Goal: Transaction & Acquisition: Purchase product/service

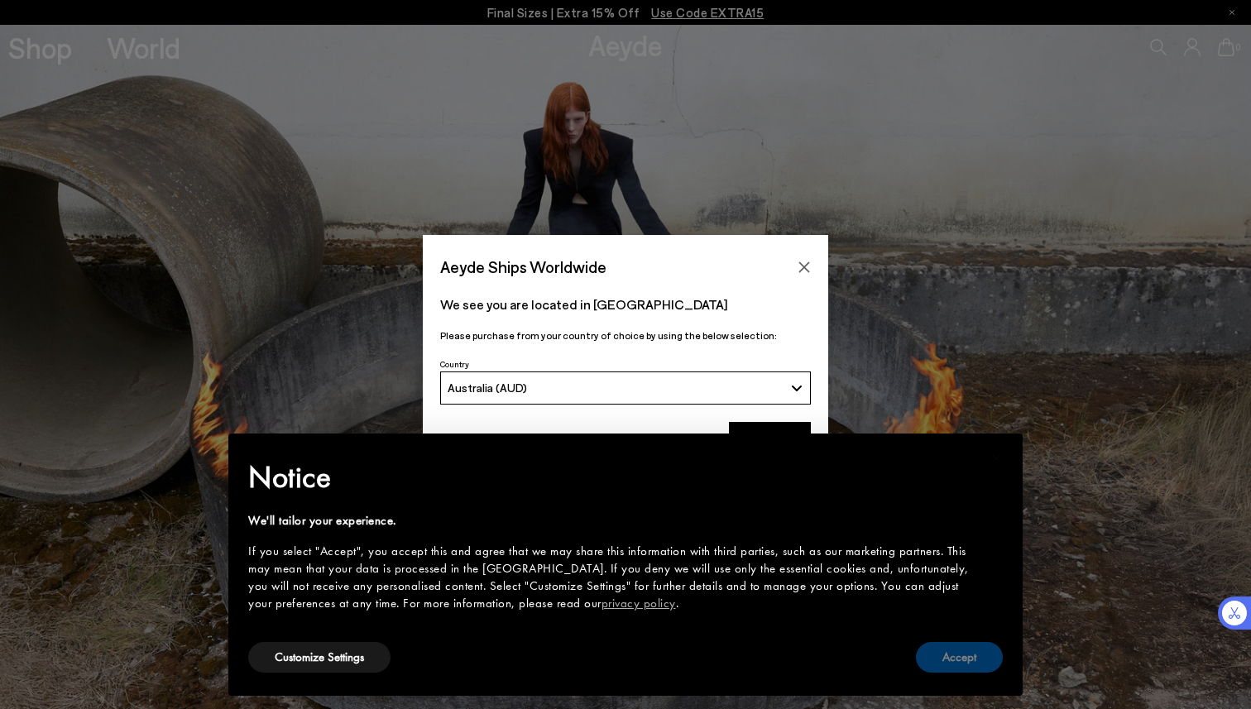
click at [955, 669] on button "Accept" at bounding box center [959, 657] width 87 height 31
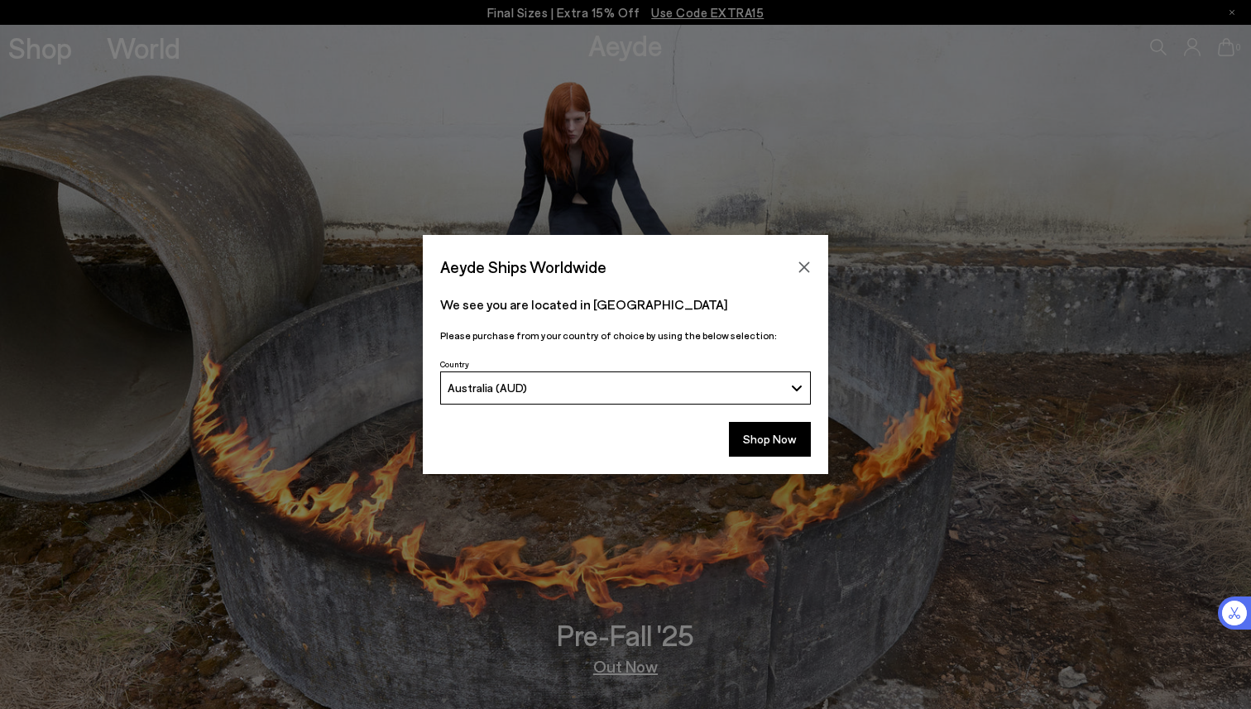
click at [819, 255] on div "Aeyde Ships Worldwide" at bounding box center [625, 258] width 405 height 46
click at [803, 255] on button "Close" at bounding box center [804, 267] width 25 height 25
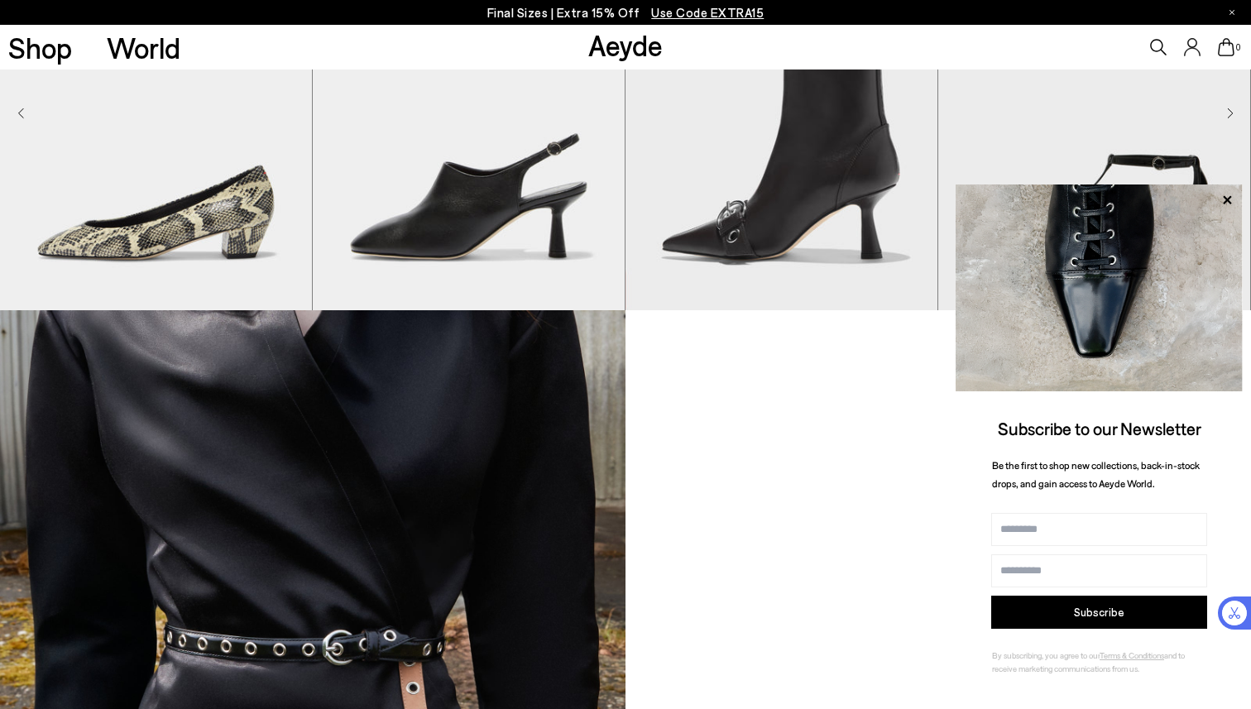
scroll to position [1196, 0]
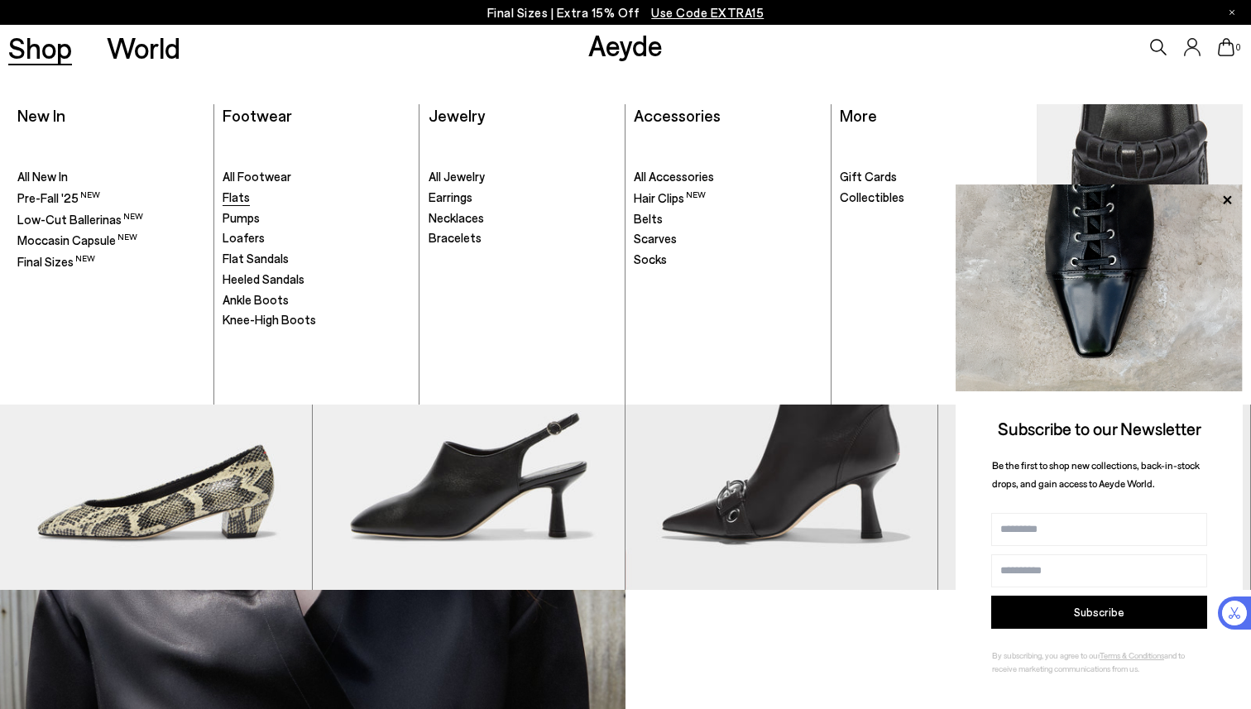
click at [251, 201] on link "Flats" at bounding box center [317, 197] width 188 height 17
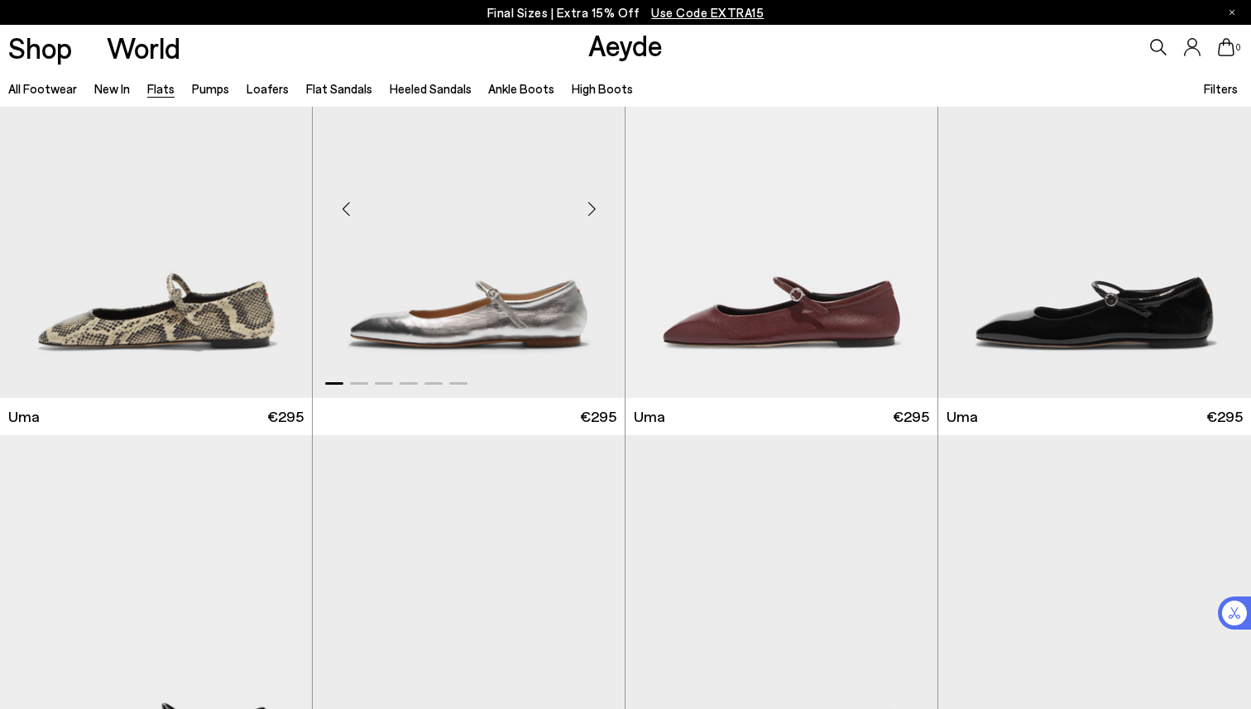
scroll to position [2249, 0]
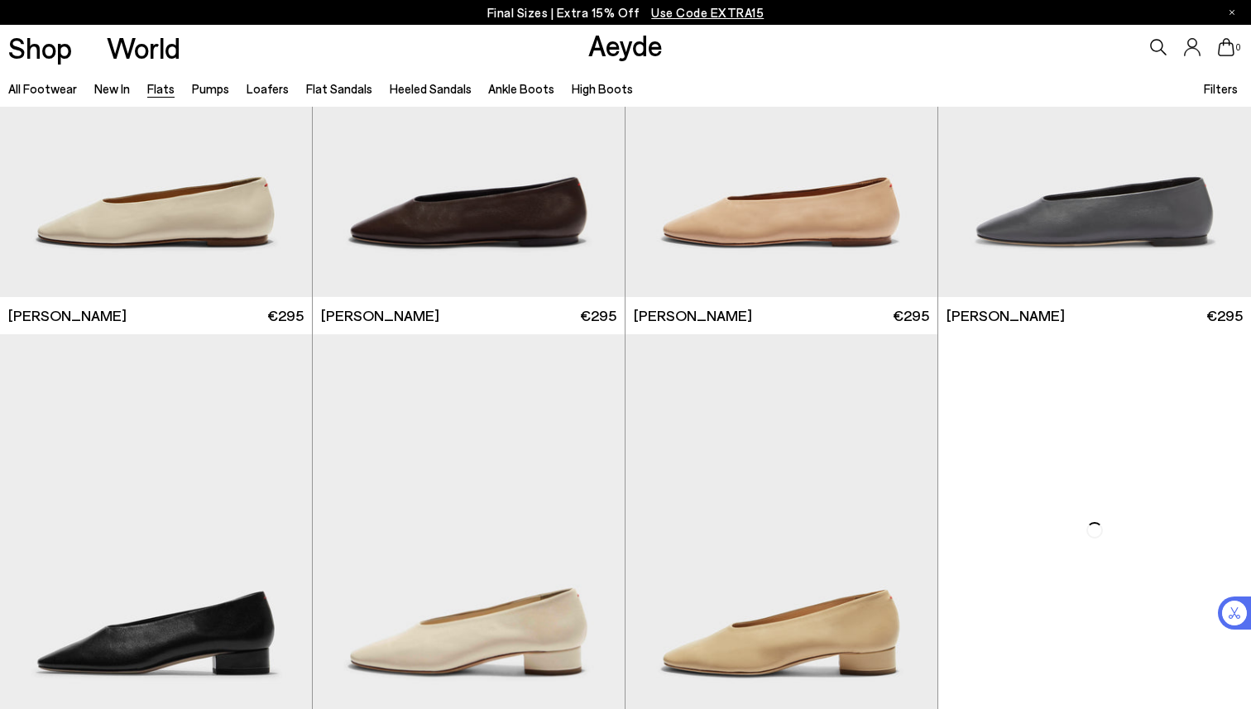
scroll to position [4219, 0]
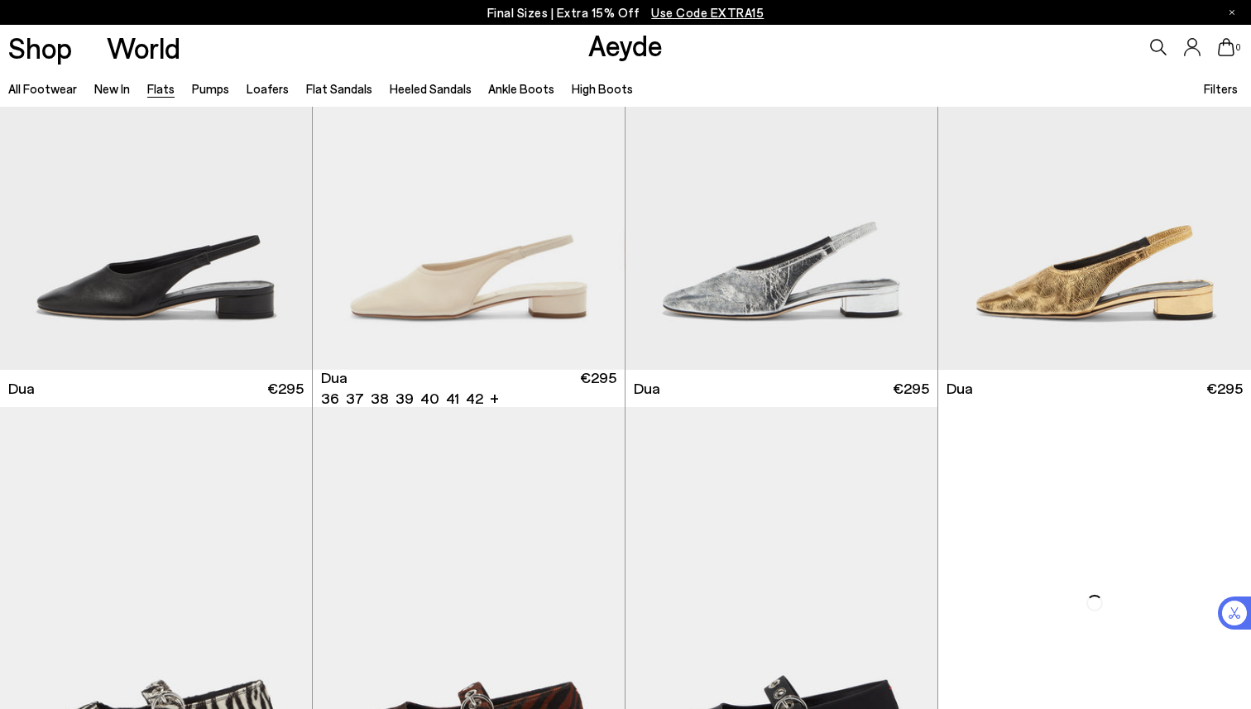
scroll to position [6300, 0]
